Goal: Task Accomplishment & Management: Complete application form

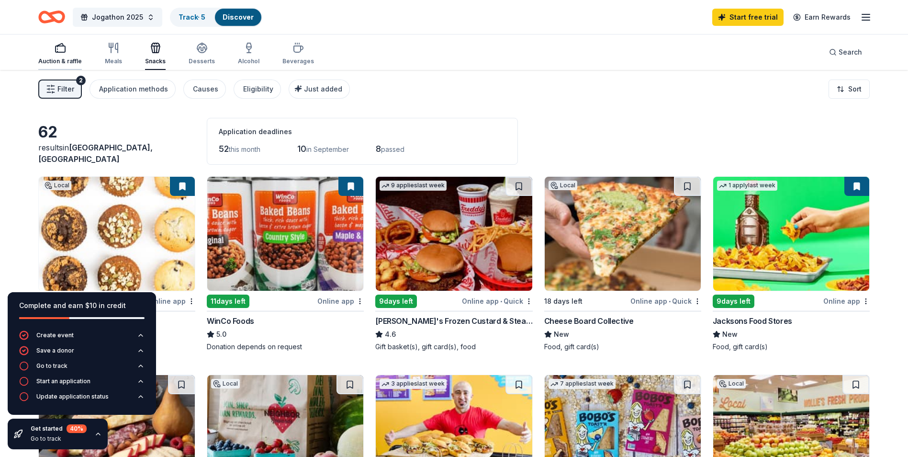
click at [64, 46] on rect "button" at bounding box center [61, 49] width 10 height 6
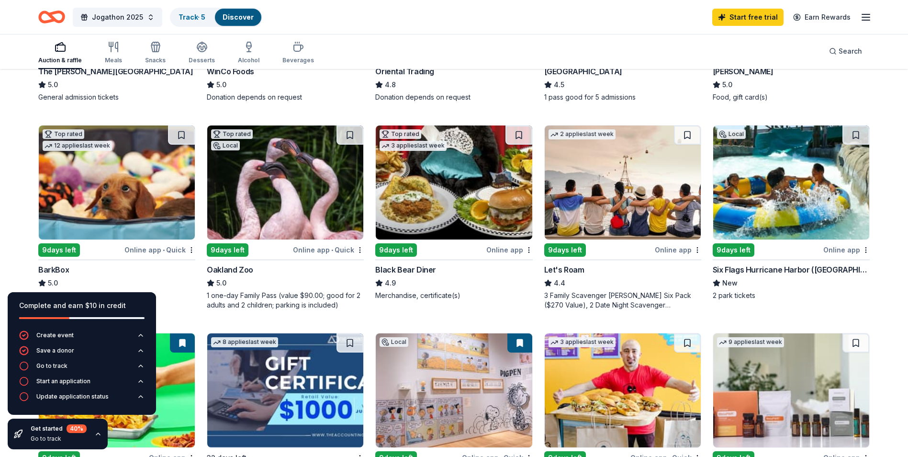
scroll to position [239, 0]
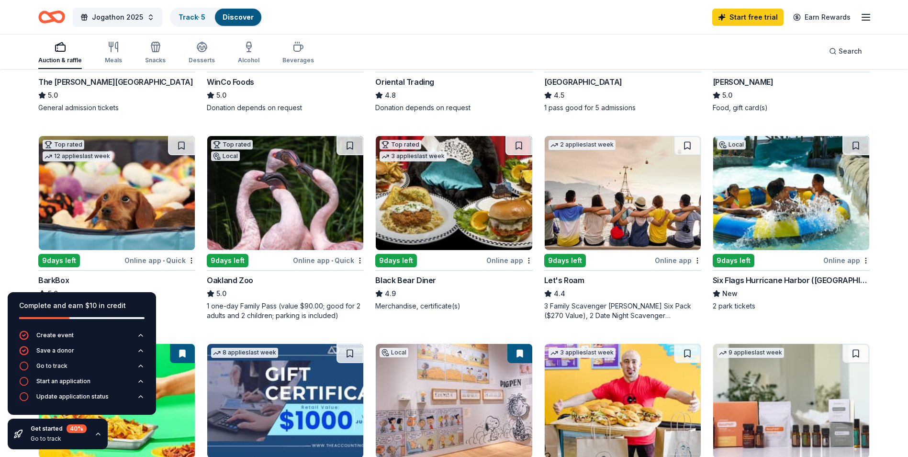
click at [270, 201] on img at bounding box center [285, 193] width 156 height 114
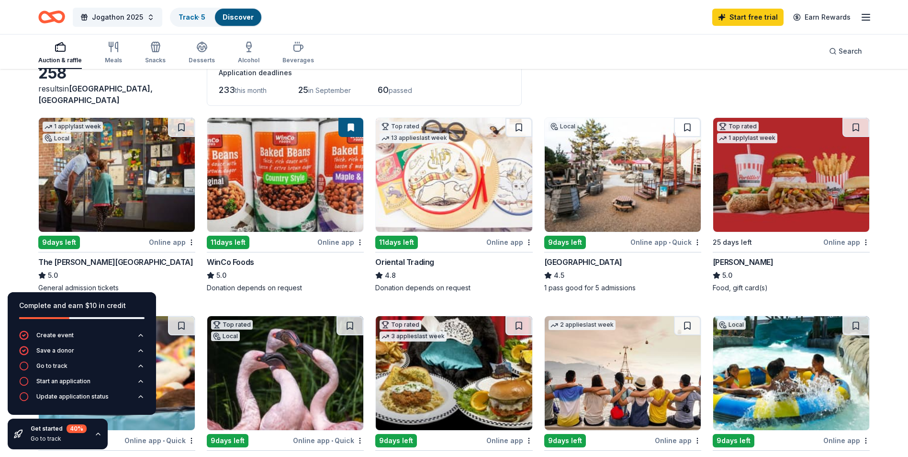
scroll to position [60, 0]
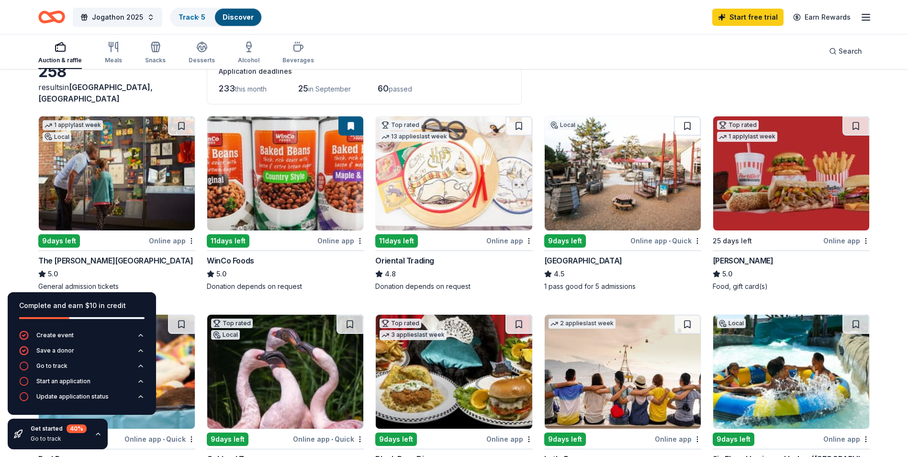
click at [62, 57] on div "Auction & raffle" at bounding box center [60, 61] width 44 height 8
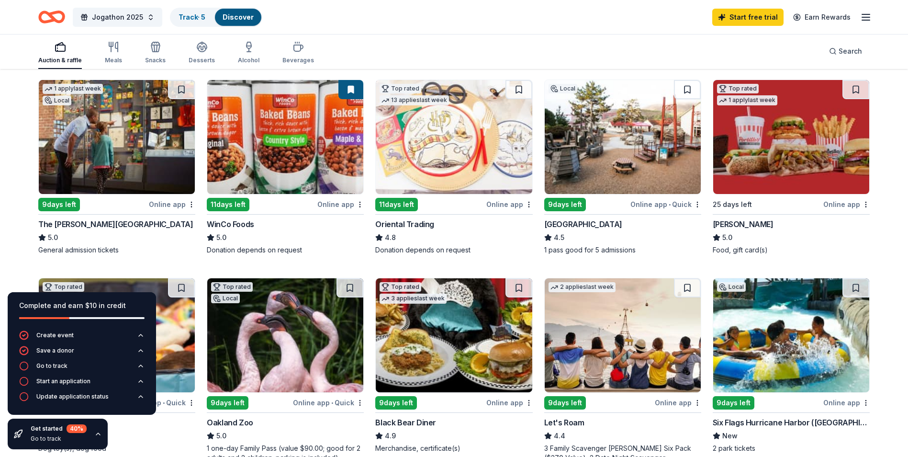
scroll to position [91, 0]
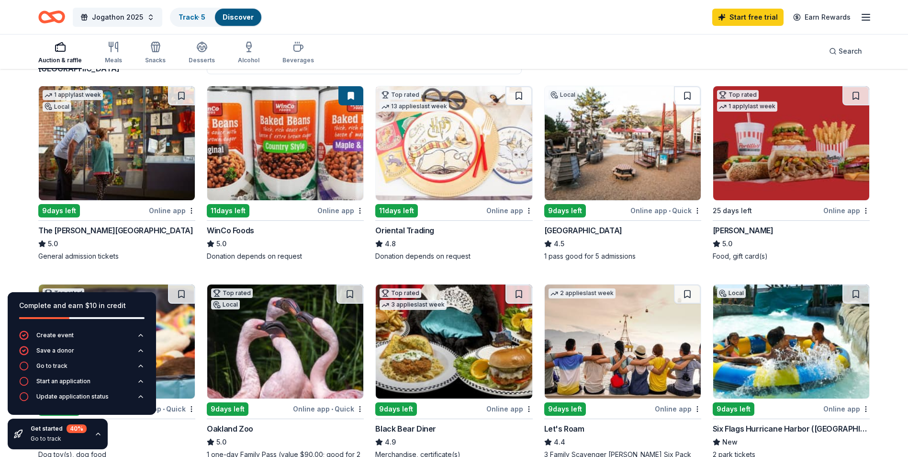
click at [623, 156] on img at bounding box center [623, 143] width 156 height 114
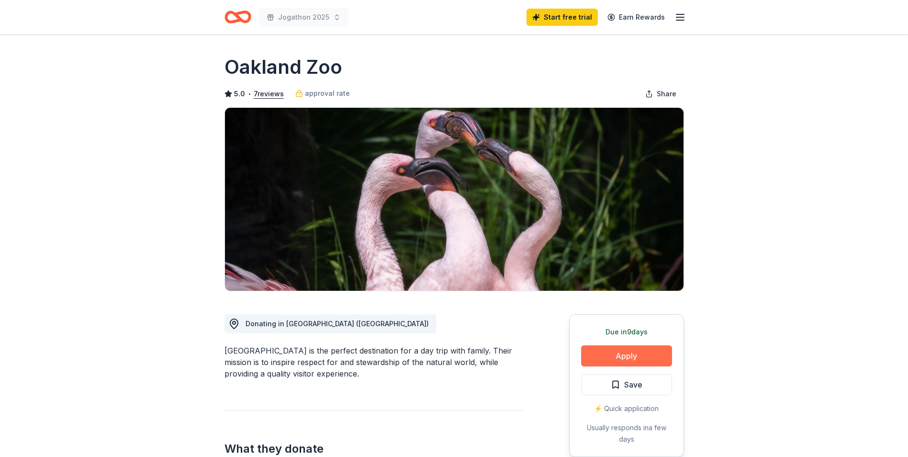
click at [624, 348] on button "Apply" at bounding box center [626, 355] width 91 height 21
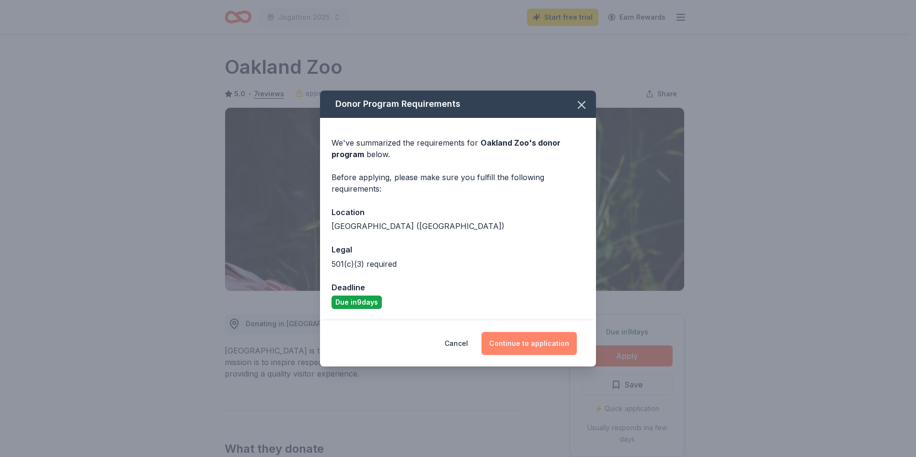
click at [529, 342] on button "Continue to application" at bounding box center [528, 343] width 95 height 23
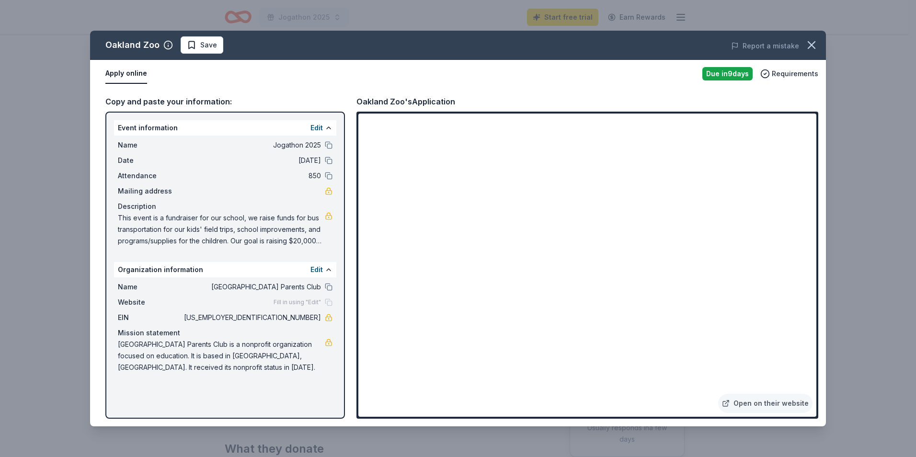
drag, startPoint x: 281, startPoint y: 315, endPoint x: 317, endPoint y: 317, distance: 36.5
click at [317, 317] on span "[US_EMPLOYER_IDENTIFICATION_NUMBER]" at bounding box center [251, 317] width 139 height 11
drag, startPoint x: 317, startPoint y: 317, endPoint x: 288, endPoint y: 314, distance: 29.4
click at [288, 314] on span "[US_EMPLOYER_IDENTIFICATION_NUMBER]" at bounding box center [251, 317] width 139 height 11
click at [813, 42] on icon "button" at bounding box center [811, 44] width 13 height 13
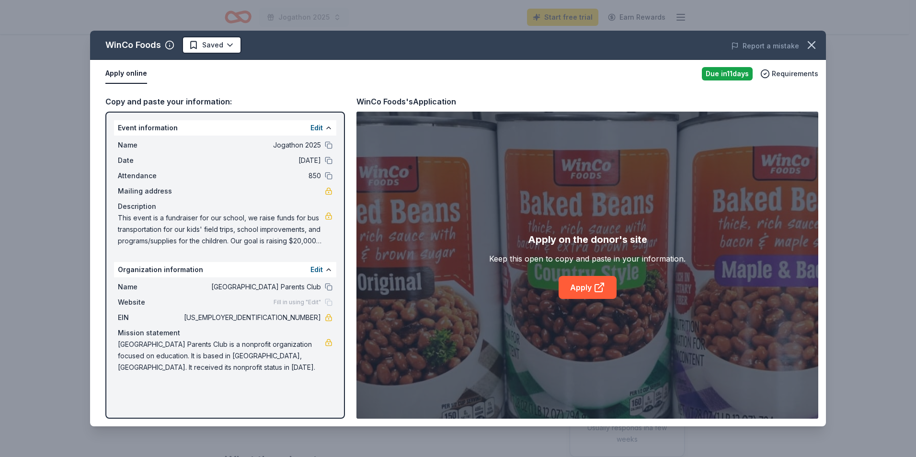
click at [865, 105] on div "WinCo Foods Saved Report a mistake Apply online Due in 11 days Requirements Cop…" at bounding box center [458, 228] width 916 height 457
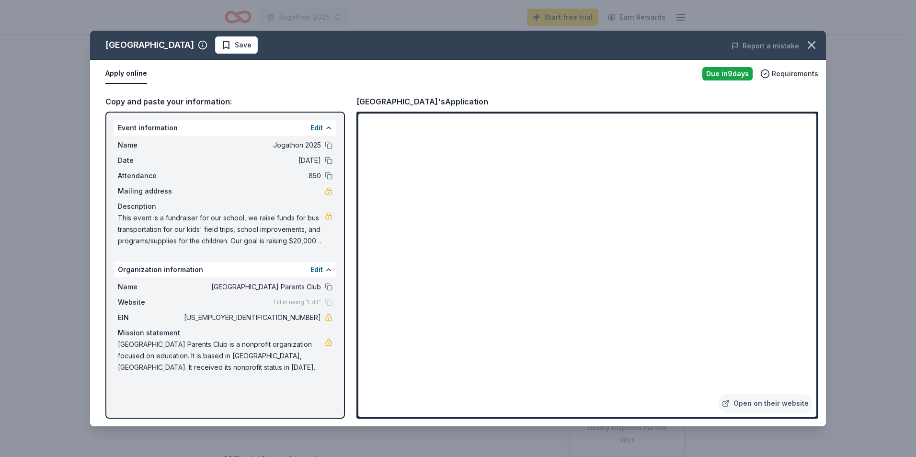
click at [249, 227] on span "This event is a fundraiser for our school, we raise funds for bus transportatio…" at bounding box center [221, 229] width 207 height 34
click at [281, 222] on span "This event is a fundraiser for our school, we raise funds for bus transportatio…" at bounding box center [221, 229] width 207 height 34
